Goal: Navigation & Orientation: Find specific page/section

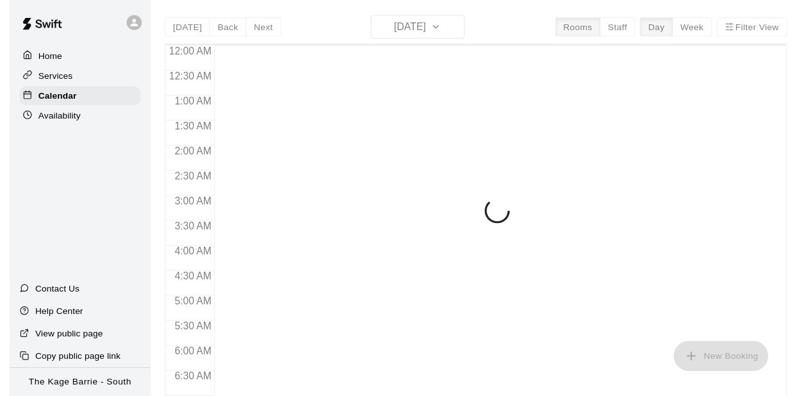
scroll to position [775, 0]
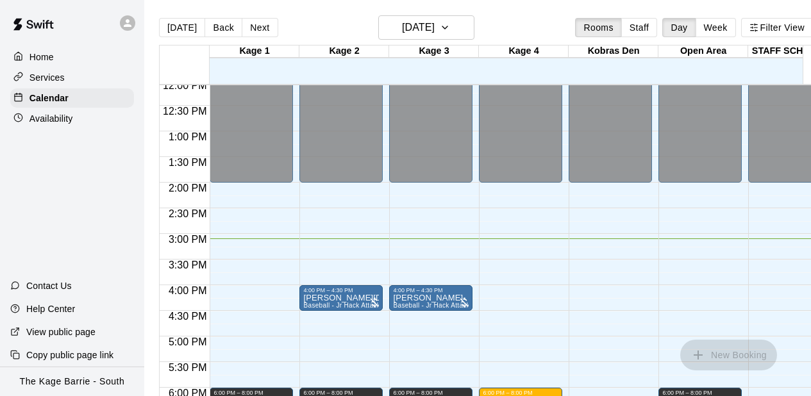
scroll to position [595, 0]
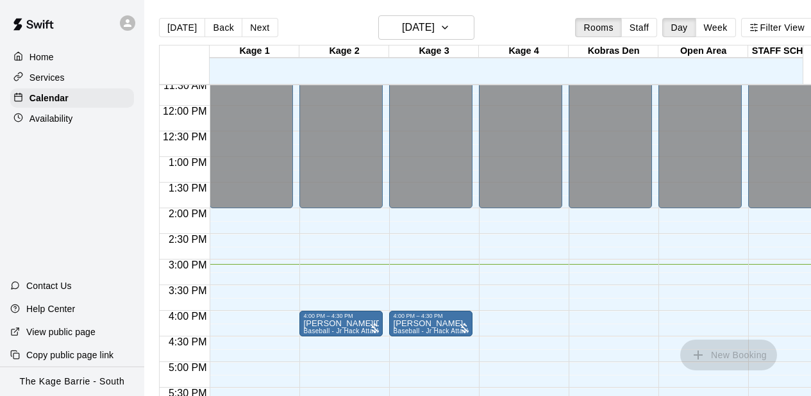
click at [129, 29] on div at bounding box center [127, 22] width 15 height 15
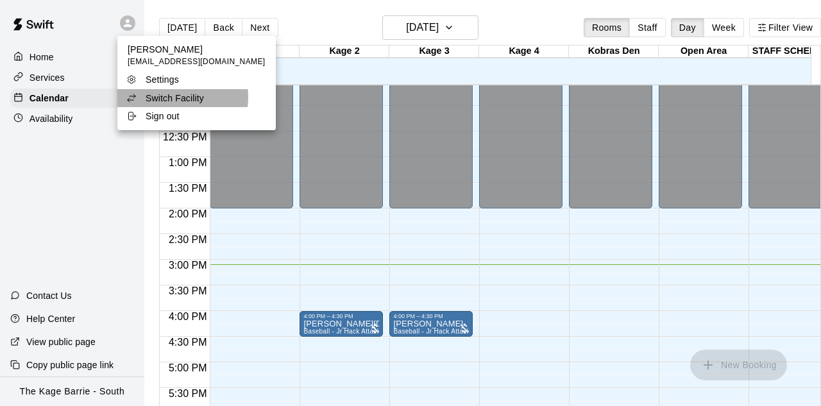
click at [156, 97] on p "Switch Facility" at bounding box center [175, 98] width 58 height 13
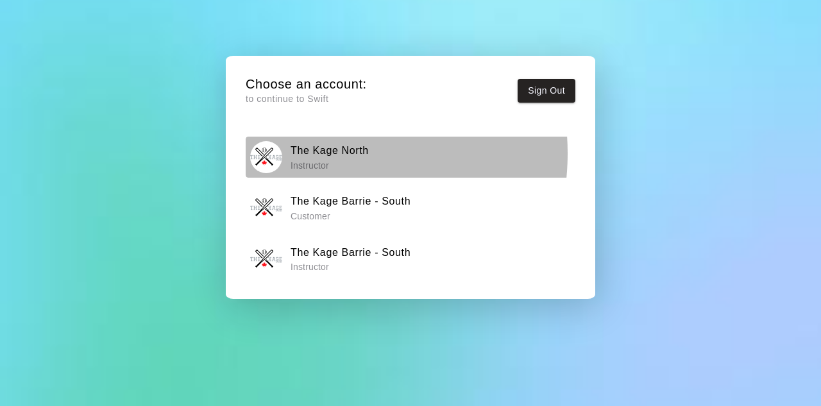
click at [312, 153] on h6 "The Kage North" at bounding box center [329, 150] width 78 height 17
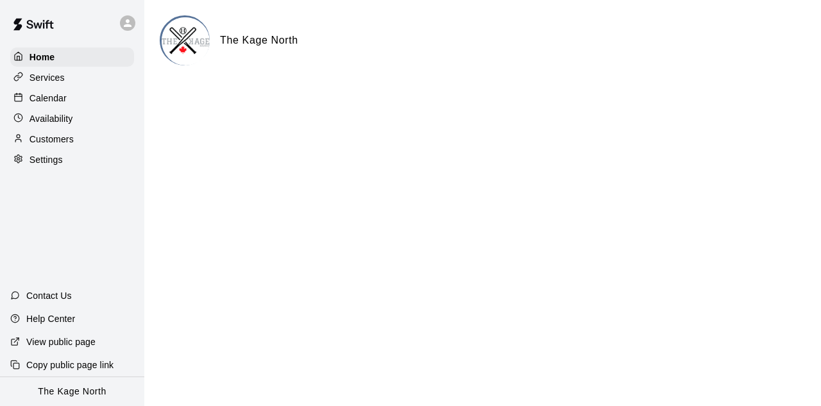
click at [44, 108] on div "Calendar" at bounding box center [72, 97] width 124 height 19
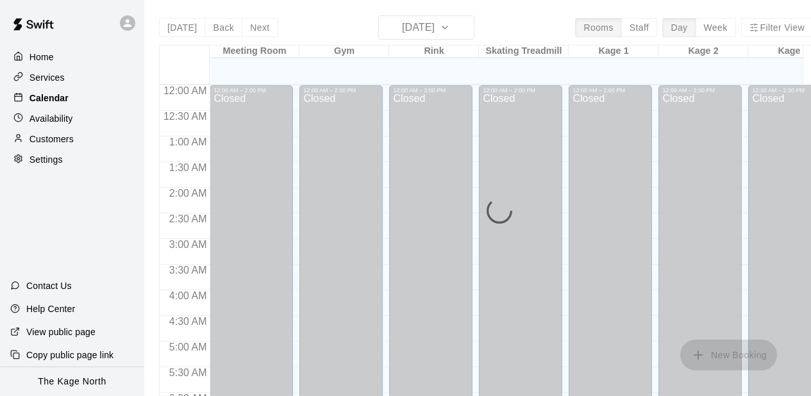
scroll to position [775, 0]
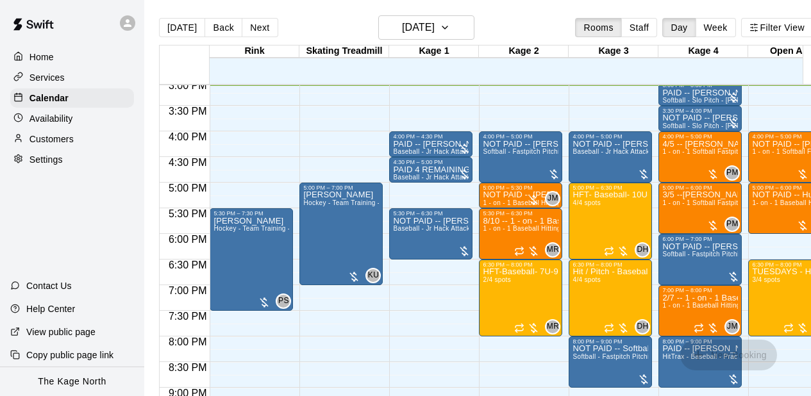
scroll to position [0, 24]
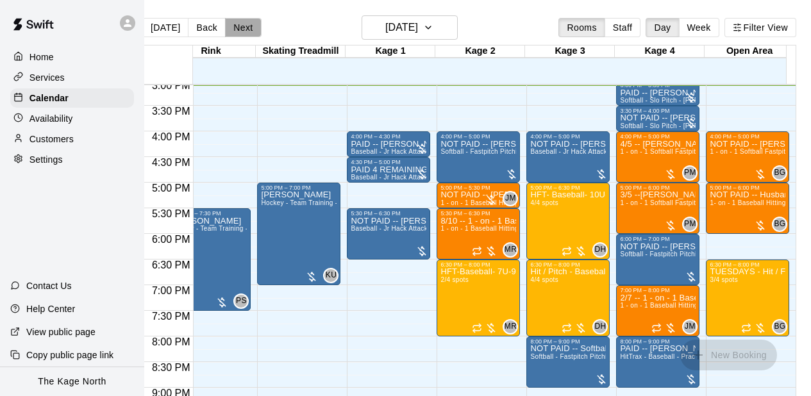
click at [236, 24] on button "Next" at bounding box center [243, 27] width 36 height 19
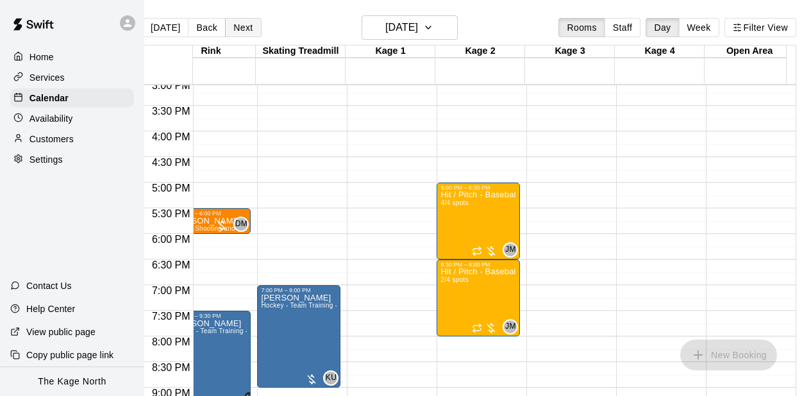
click at [236, 24] on button "Next" at bounding box center [243, 27] width 36 height 19
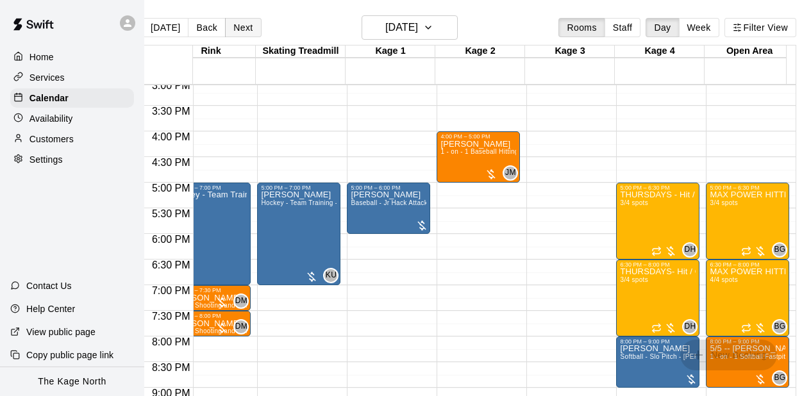
click at [239, 28] on button "Next" at bounding box center [243, 27] width 36 height 19
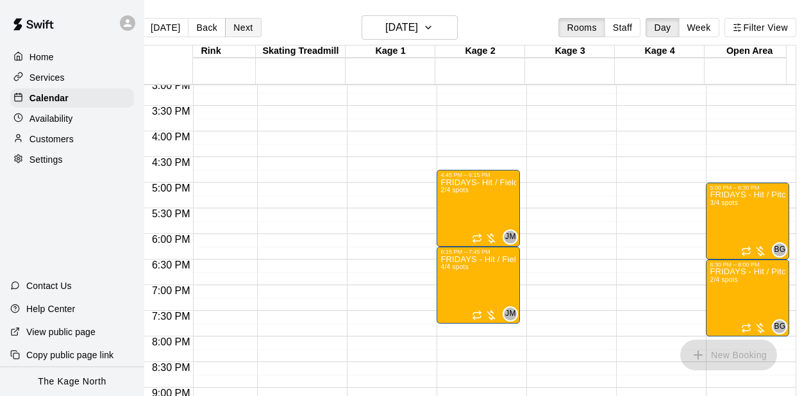
click at [238, 28] on button "Next" at bounding box center [243, 27] width 36 height 19
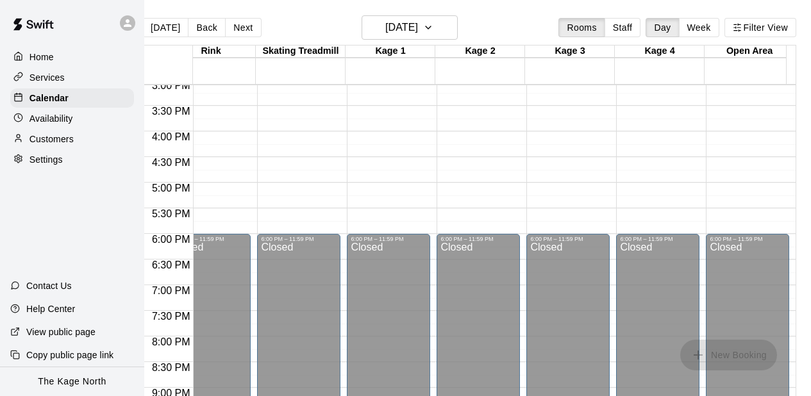
click at [130, 21] on icon at bounding box center [128, 23] width 12 height 12
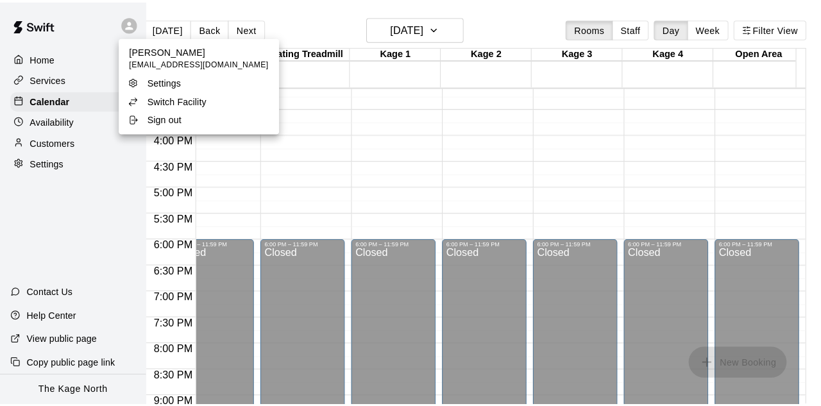
scroll to position [0, 15]
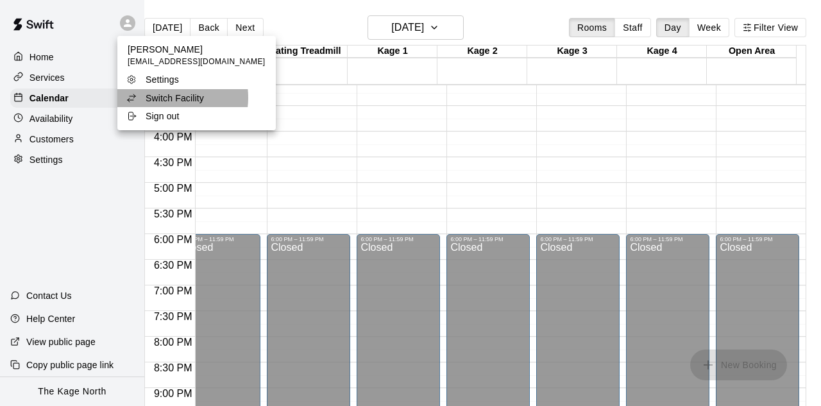
click at [164, 97] on p "Switch Facility" at bounding box center [175, 98] width 58 height 13
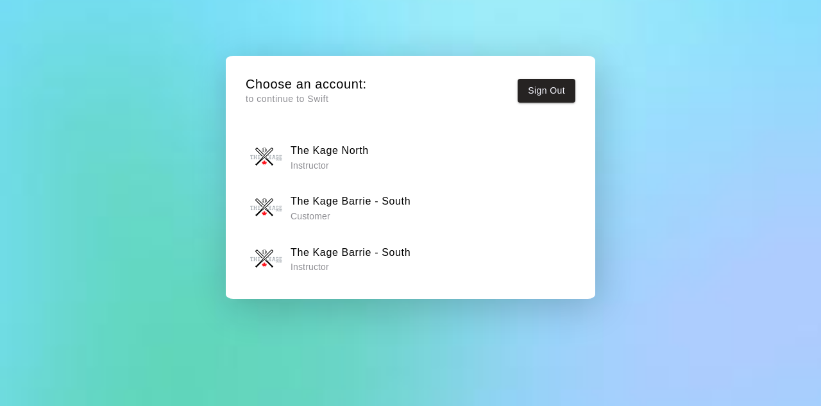
click at [386, 255] on h6 "The Kage Barrie - South" at bounding box center [350, 252] width 120 height 17
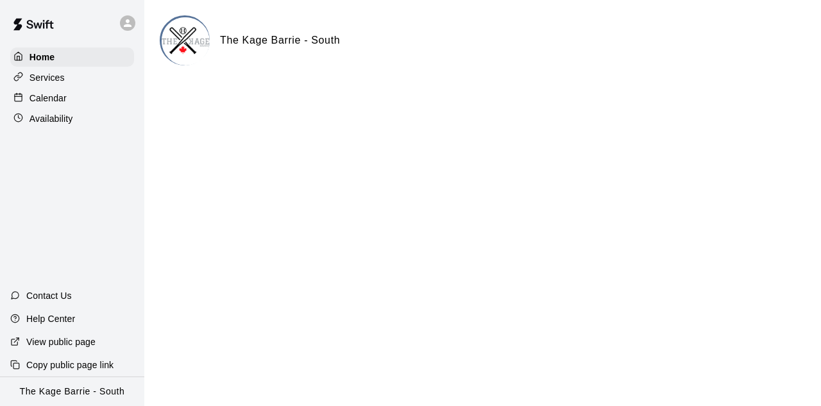
click at [83, 89] on div "Home Services Calendar Availability" at bounding box center [72, 87] width 144 height 83
click at [73, 101] on div "Calendar" at bounding box center [72, 97] width 124 height 19
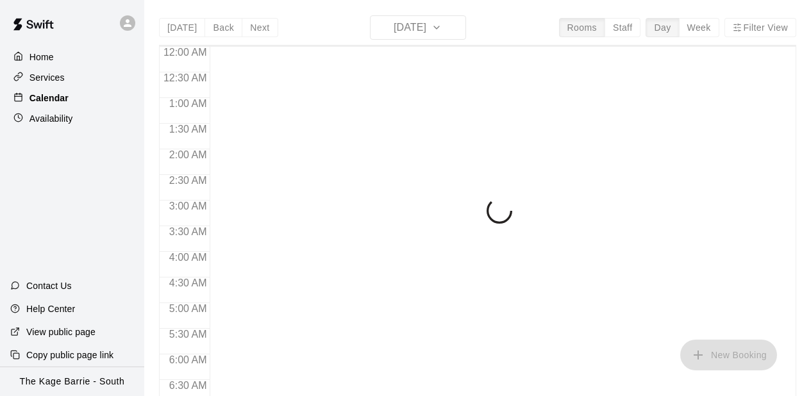
scroll to position [775, 0]
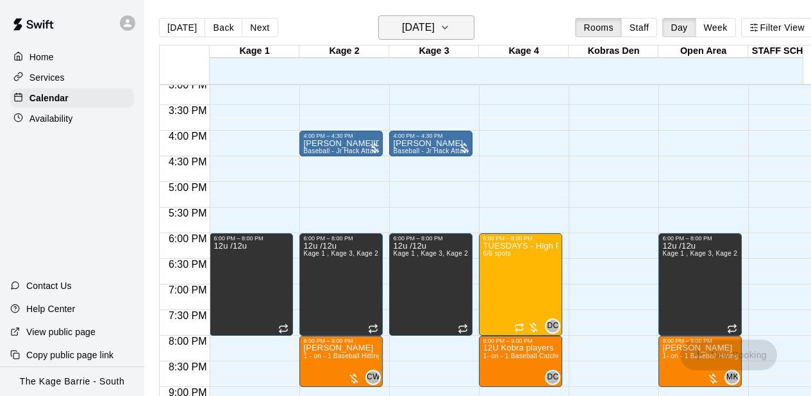
click at [435, 27] on h6 "[DATE]" at bounding box center [418, 28] width 33 height 18
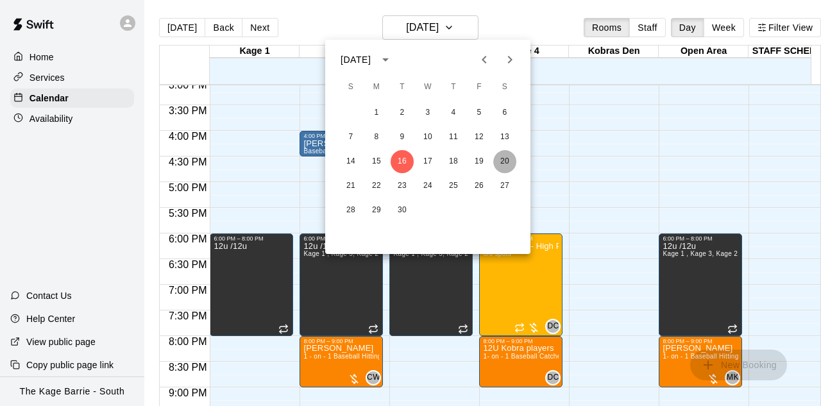
click at [505, 156] on button "20" at bounding box center [504, 161] width 23 height 23
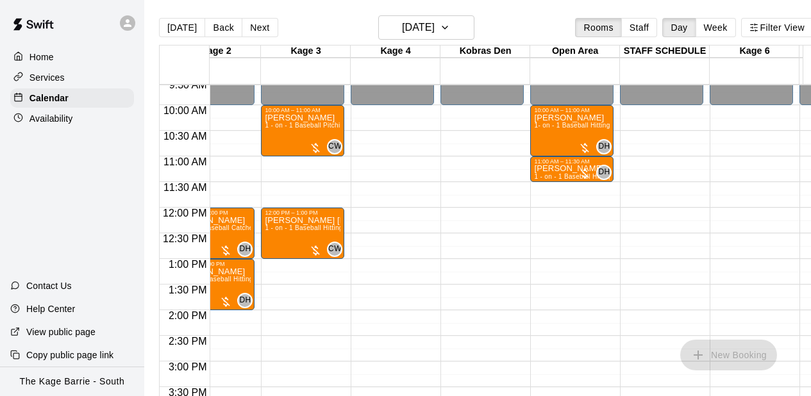
scroll to position [0, 26]
